Goal: Find specific page/section: Find specific page/section

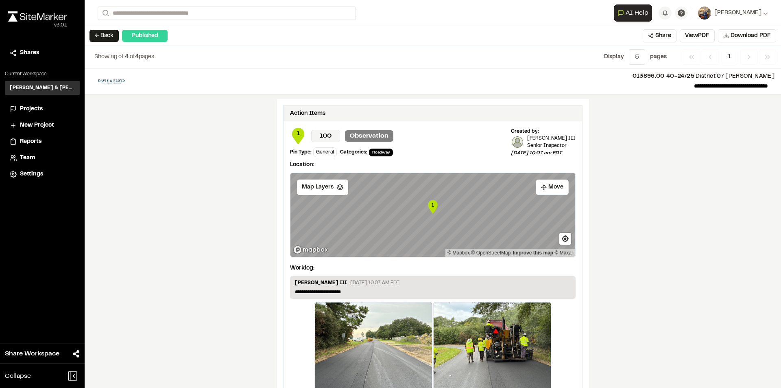
scroll to position [890, 0]
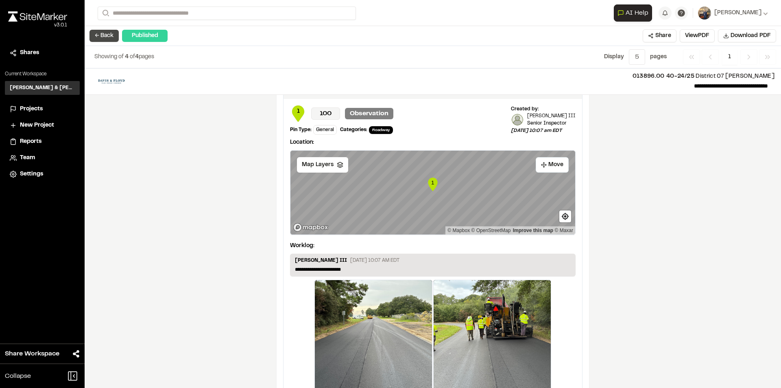
click at [98, 33] on button "← Back" at bounding box center [103, 36] width 29 height 12
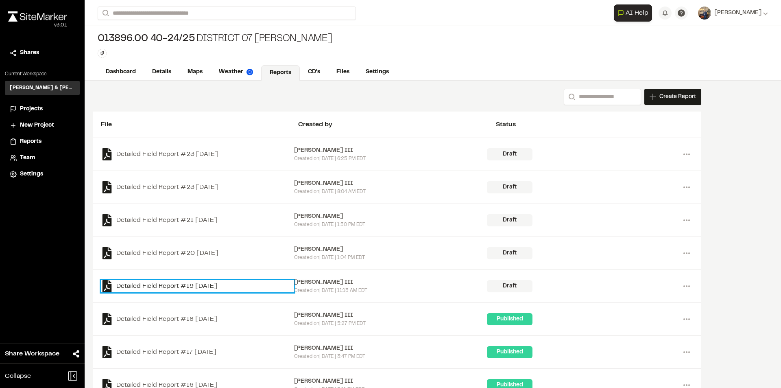
click at [201, 288] on link "Detailed Field Report #19 [DATE]" at bounding box center [197, 286] width 193 height 12
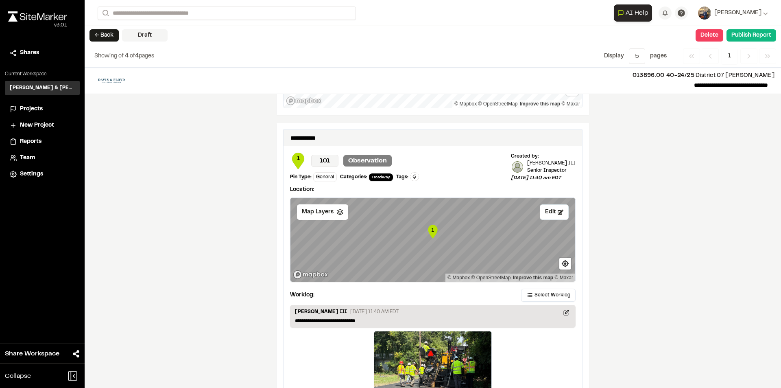
scroll to position [946, 0]
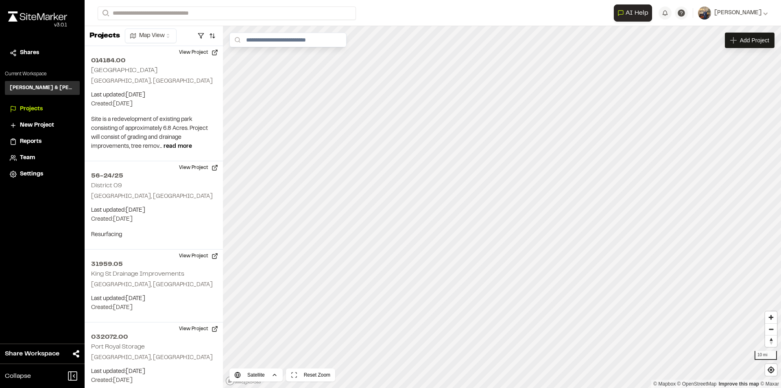
scroll to position [1180, 0]
